Goal: Task Accomplishment & Management: Manage account settings

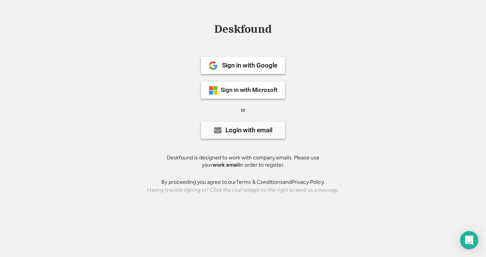
click at [258, 129] on div "Login with email" at bounding box center [248, 130] width 47 height 6
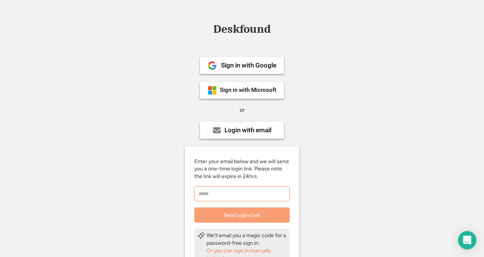
click at [252, 196] on input "email" at bounding box center [241, 193] width 95 height 15
type input "**********"
click at [251, 215] on button "Send Login Link" at bounding box center [241, 215] width 95 height 15
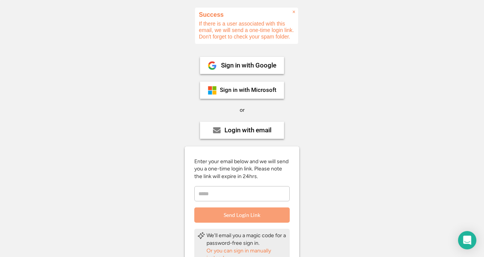
click at [293, 12] on span "×" at bounding box center [294, 12] width 3 height 6
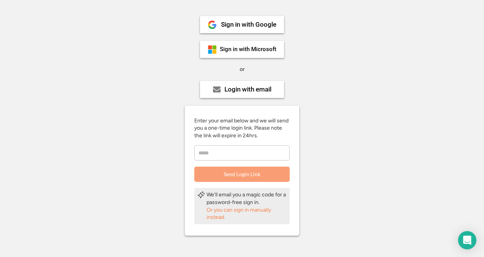
scroll to position [70, 0]
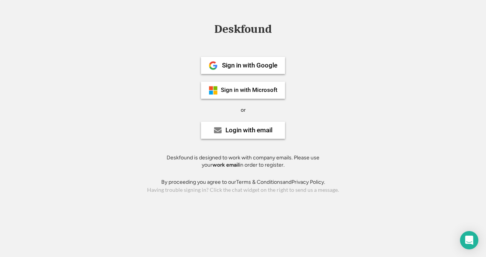
click at [334, 89] on div "Deskfound Sign in with Google Sign in with Microsoft or Login with email Deskfo…" at bounding box center [243, 109] width 486 height 172
click at [247, 90] on div "Sign in with Microsoft" at bounding box center [249, 90] width 57 height 6
click at [252, 131] on div "Login with email" at bounding box center [248, 130] width 47 height 6
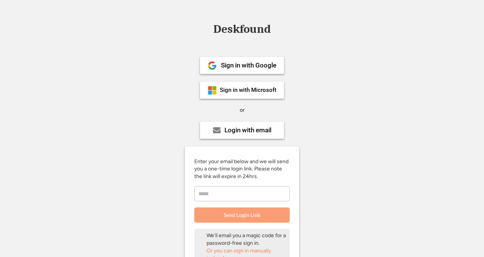
scroll to position [39, 0]
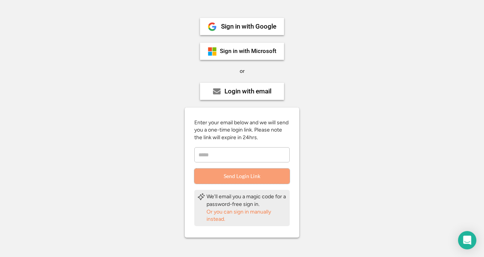
click at [245, 173] on button "Send Login Link" at bounding box center [241, 176] width 95 height 15
click at [235, 215] on div "Or you can sign in manually instead." at bounding box center [247, 216] width 80 height 15
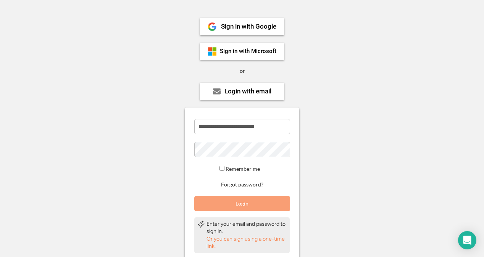
scroll to position [51, 0]
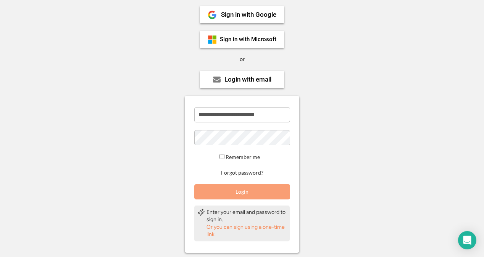
click at [229, 229] on div "Or you can sign using a one-time link." at bounding box center [247, 231] width 80 height 15
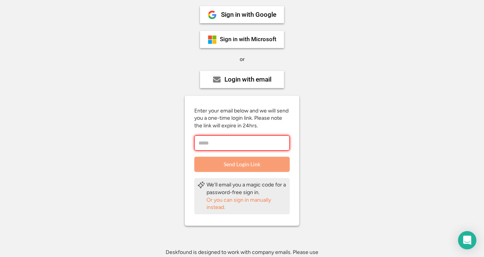
click at [216, 139] on input "email" at bounding box center [241, 143] width 95 height 15
type input "**********"
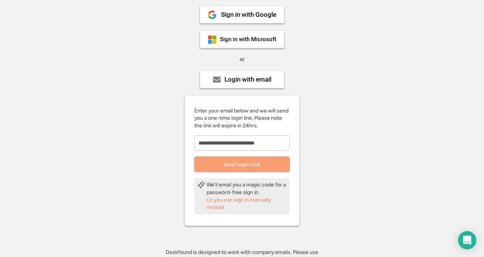
click at [251, 160] on button "Send Login Link" at bounding box center [241, 164] width 95 height 15
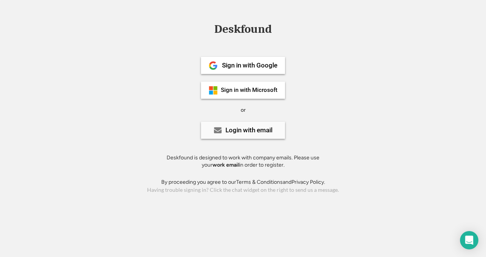
click at [243, 128] on div "Login with email" at bounding box center [248, 130] width 47 height 6
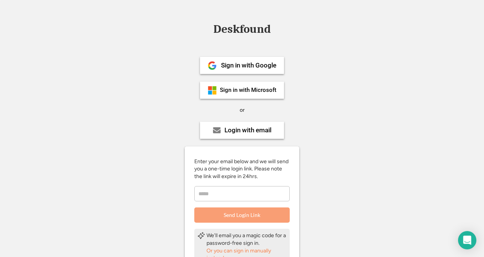
click at [257, 215] on button "Send Login Link" at bounding box center [241, 215] width 95 height 15
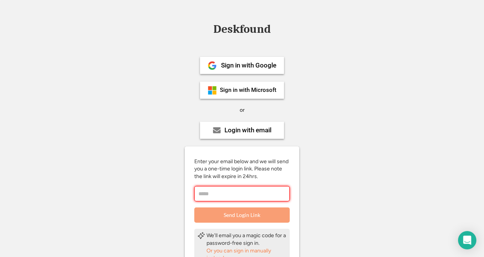
scroll to position [19, 0]
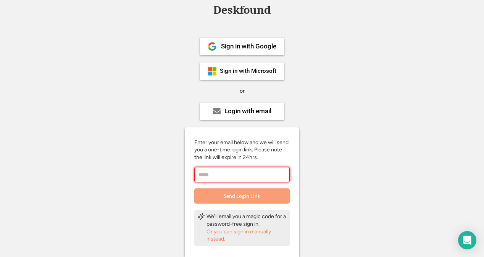
click at [230, 177] on input "email" at bounding box center [241, 174] width 95 height 15
click at [223, 236] on div "Or you can sign in manually instead." at bounding box center [247, 235] width 80 height 15
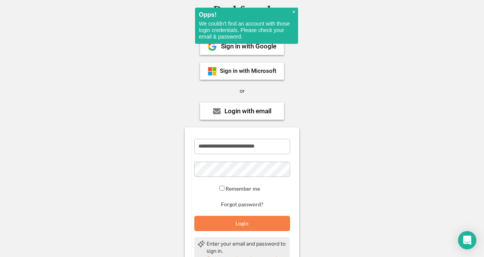
click at [240, 210] on div "**********" at bounding box center [242, 185] width 115 height 92
click at [241, 207] on button "Forgot password?" at bounding box center [242, 204] width 45 height 7
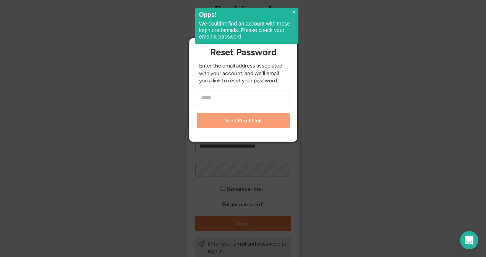
click at [222, 97] on input "email" at bounding box center [243, 97] width 93 height 15
type input "**********"
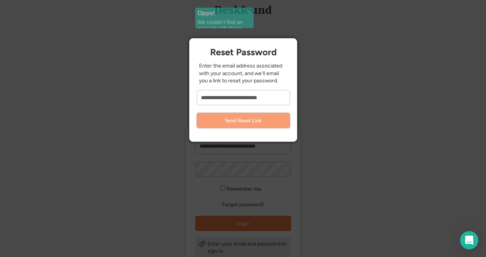
click at [241, 122] on button "Send Reset Link" at bounding box center [243, 120] width 93 height 15
